Goal: Task Accomplishment & Management: Manage account settings

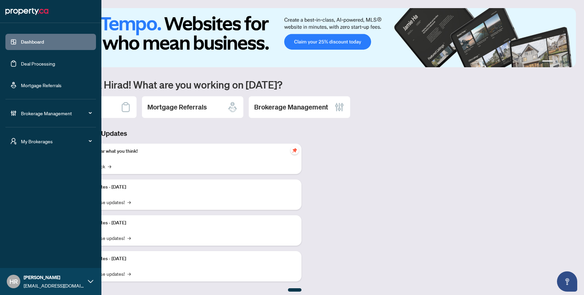
click at [44, 60] on link "Deal Processing" at bounding box center [38, 63] width 34 height 6
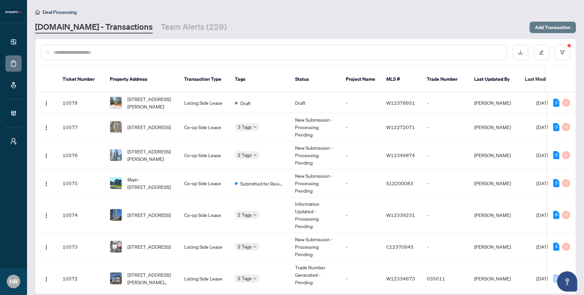
click at [555, 28] on span "Add Transaction" at bounding box center [552, 27] width 35 height 11
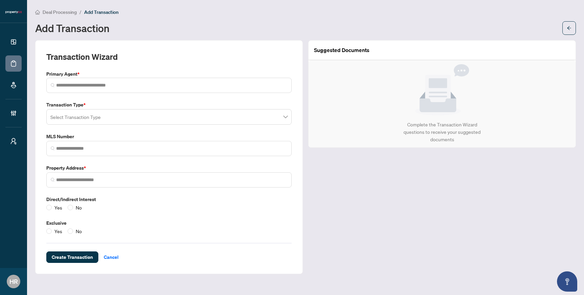
click at [219, 98] on div "Transaction Wizard Primary Agent * Transaction Type * Select Transaction Type M…" at bounding box center [168, 156] width 245 height 211
click at [224, 91] on span at bounding box center [168, 85] width 245 height 15
click at [216, 122] on input "search" at bounding box center [165, 117] width 231 height 15
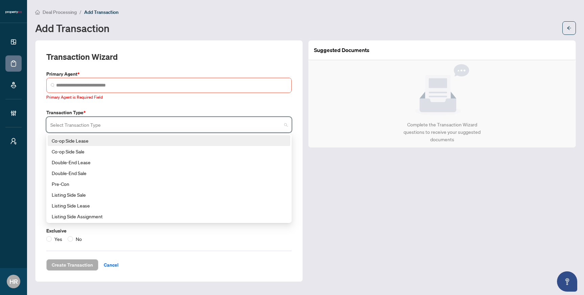
click at [217, 142] on div "Co-op Side Lease" at bounding box center [169, 140] width 234 height 7
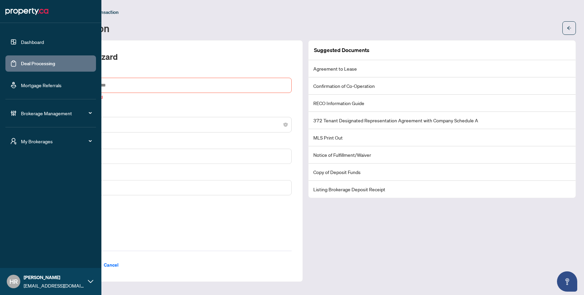
click at [52, 63] on link "Deal Processing" at bounding box center [38, 63] width 34 height 6
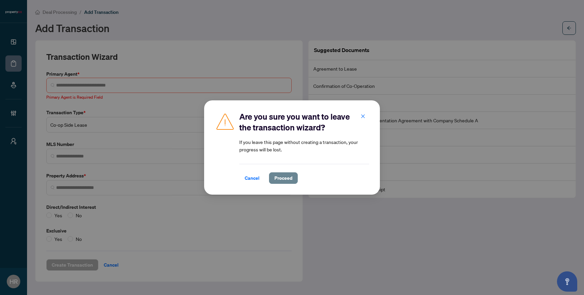
click at [271, 179] on button "Proceed" at bounding box center [283, 177] width 29 height 11
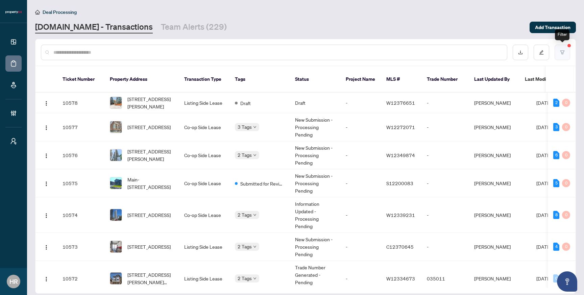
click at [561, 50] on icon "filter" at bounding box center [562, 52] width 5 height 5
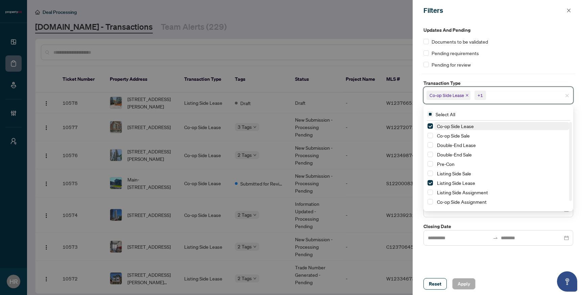
click at [502, 92] on input "search" at bounding box center [510, 95] width 47 height 8
click at [503, 92] on input "search" at bounding box center [510, 95] width 47 height 8
click at [485, 255] on div "Updates and Pending Documents to be validated Pending requirements Pending for …" at bounding box center [497, 147] width 171 height 252
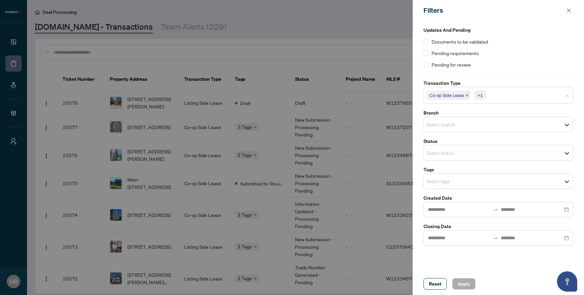
click at [495, 148] on span "Select status" at bounding box center [498, 152] width 149 height 9
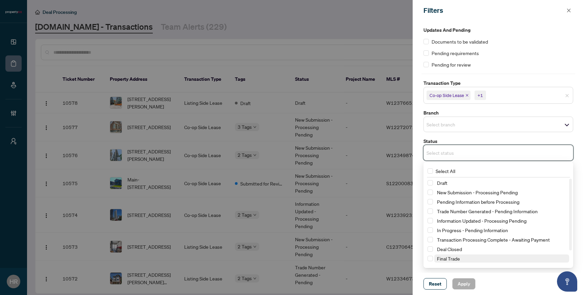
click at [443, 258] on span "Final Trade" at bounding box center [448, 258] width 23 height 6
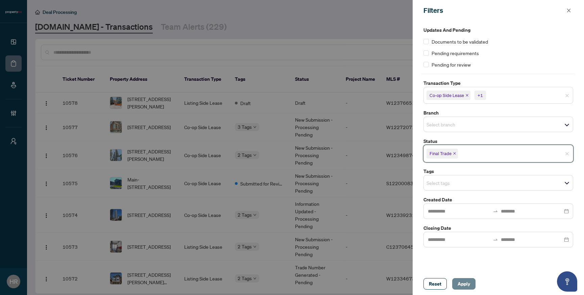
click at [460, 285] on span "Apply" at bounding box center [463, 283] width 12 height 11
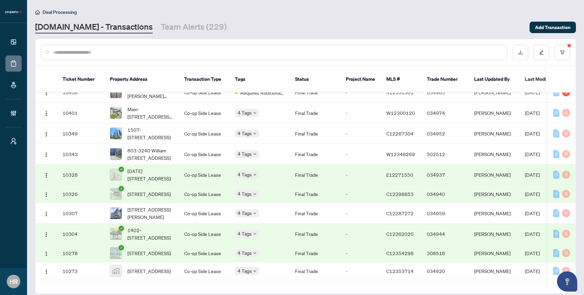
scroll to position [17, 0]
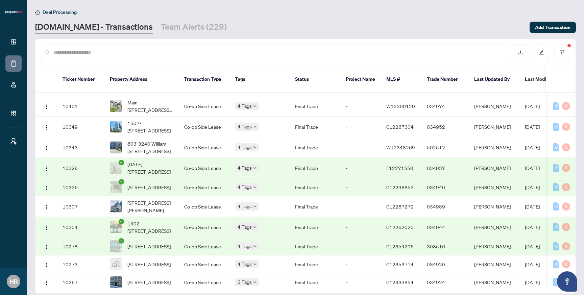
click at [343, 161] on td "-" at bounding box center [360, 168] width 41 height 21
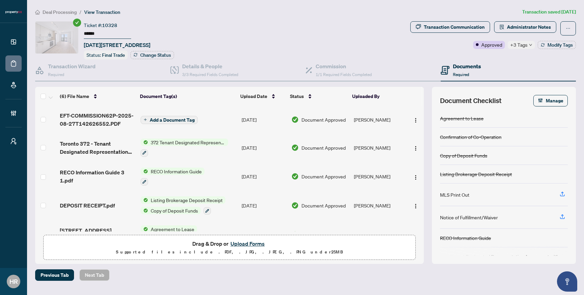
scroll to position [30, 0]
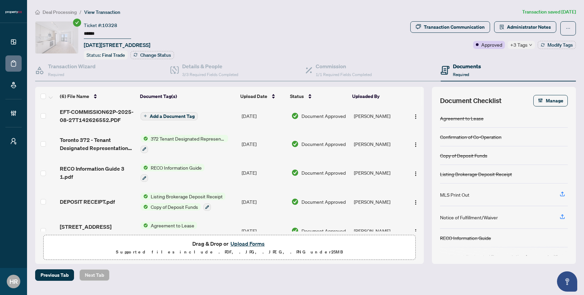
click at [218, 164] on td "RECO Information Guide" at bounding box center [188, 172] width 101 height 29
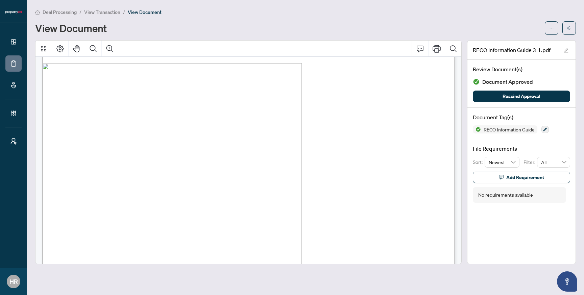
scroll to position [2433, 0]
click at [569, 28] on icon "arrow-left" at bounding box center [568, 28] width 5 height 5
